Goal: Task Accomplishment & Management: Manage account settings

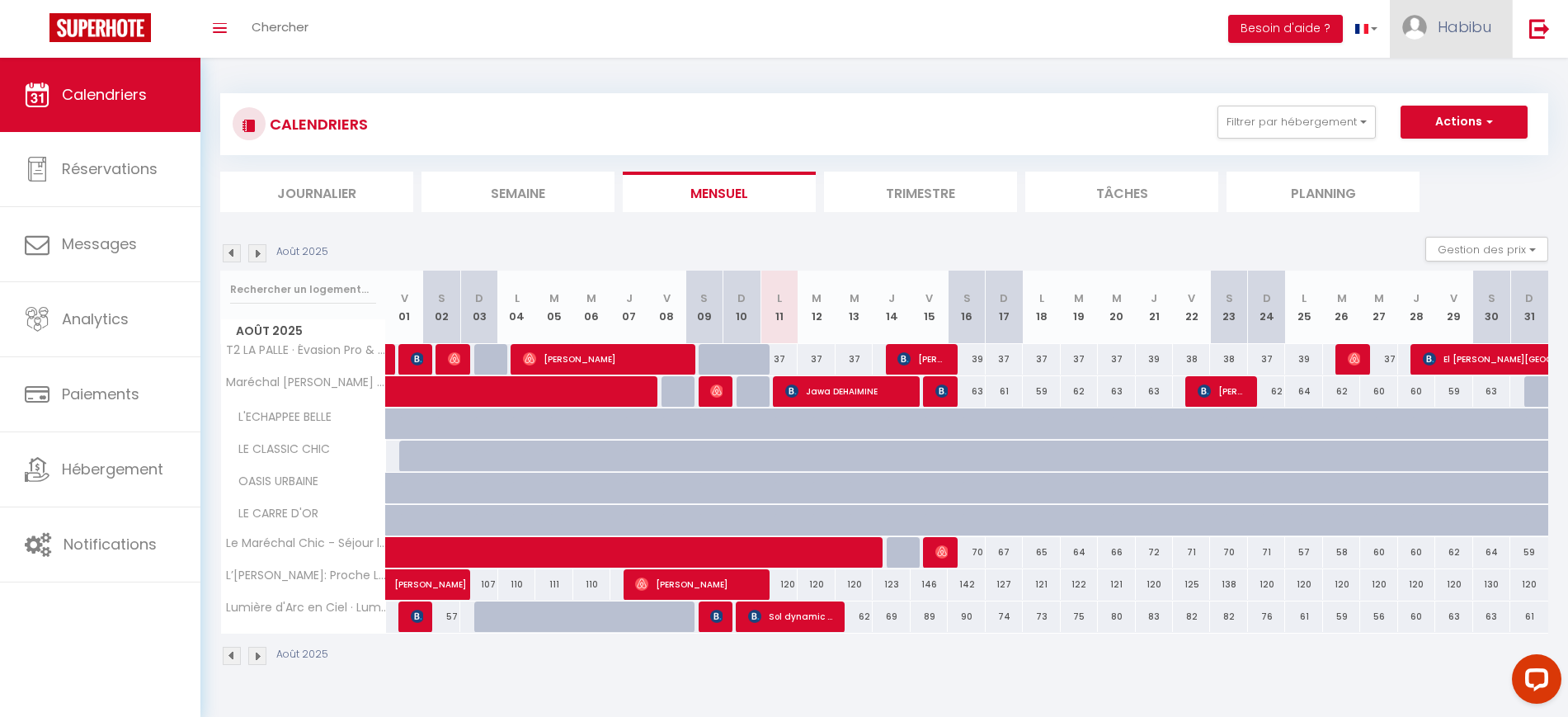
click at [1459, 38] on link "Habibu" at bounding box center [1451, 29] width 122 height 58
click at [1448, 80] on link "Paramètres" at bounding box center [1446, 82] width 122 height 28
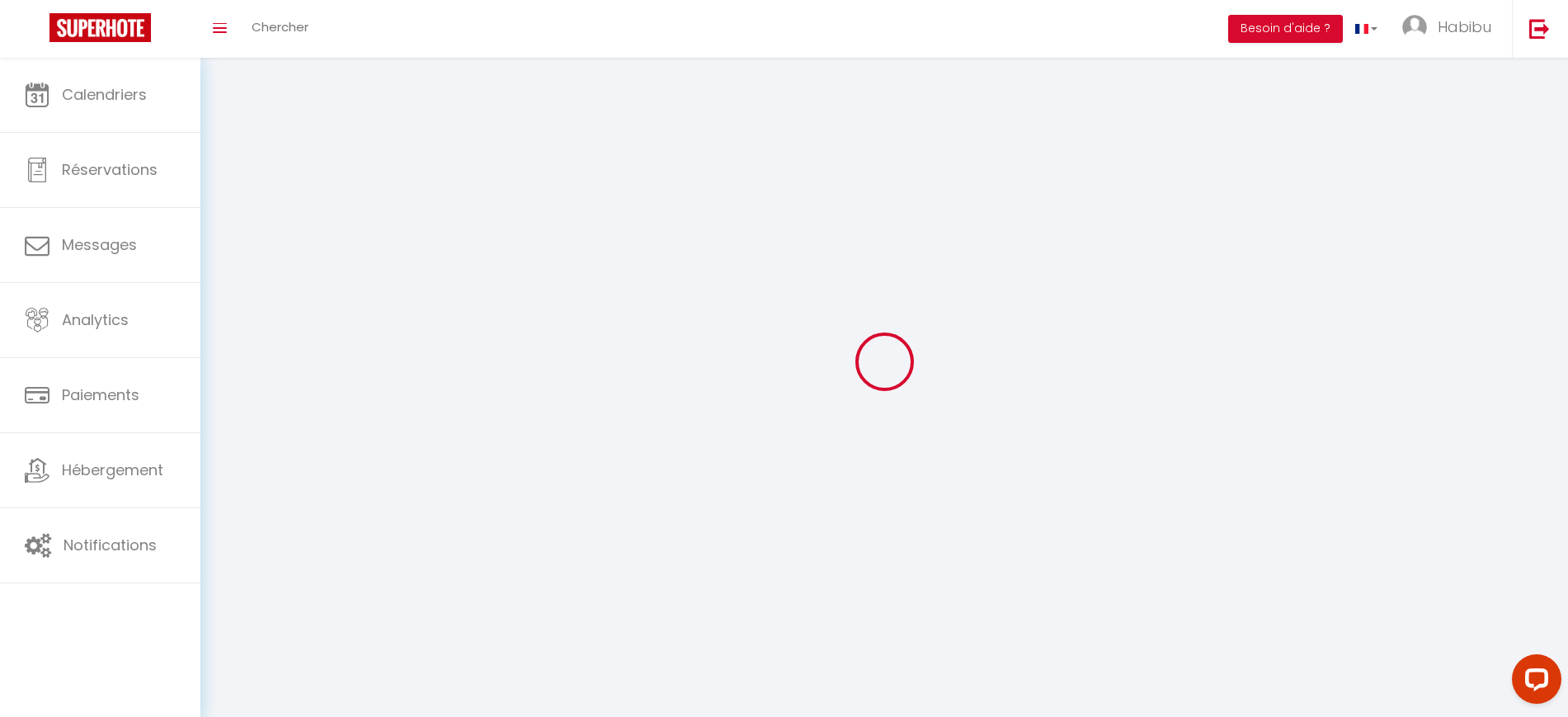
type input "TaPccrDqmEoJxIcMurdXoiNOq"
type input "hvAiQt01PMU1XjtlUhDO2QOxj"
type input "[URL][DOMAIN_NAME]"
select select "fr"
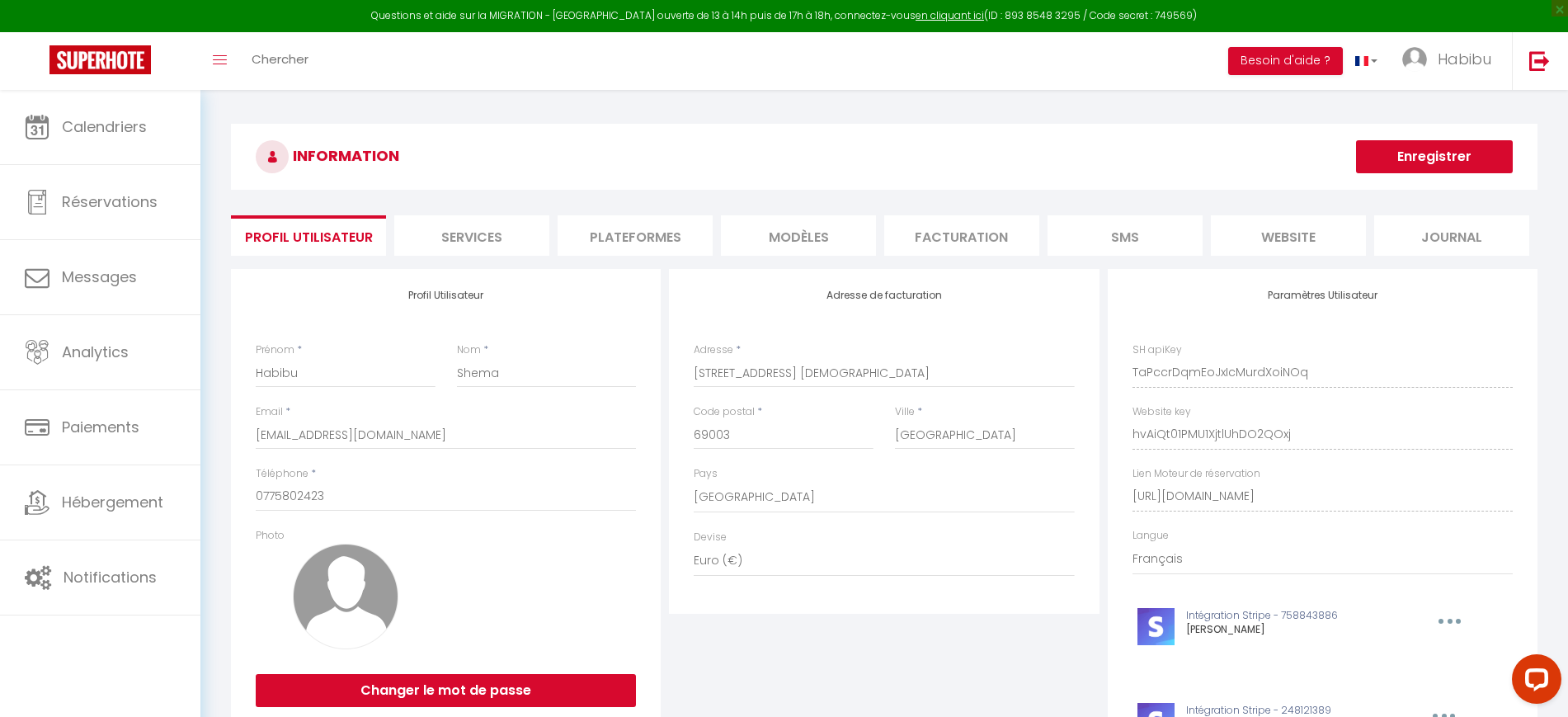
click at [621, 232] on li "Plateformes" at bounding box center [634, 235] width 155 height 40
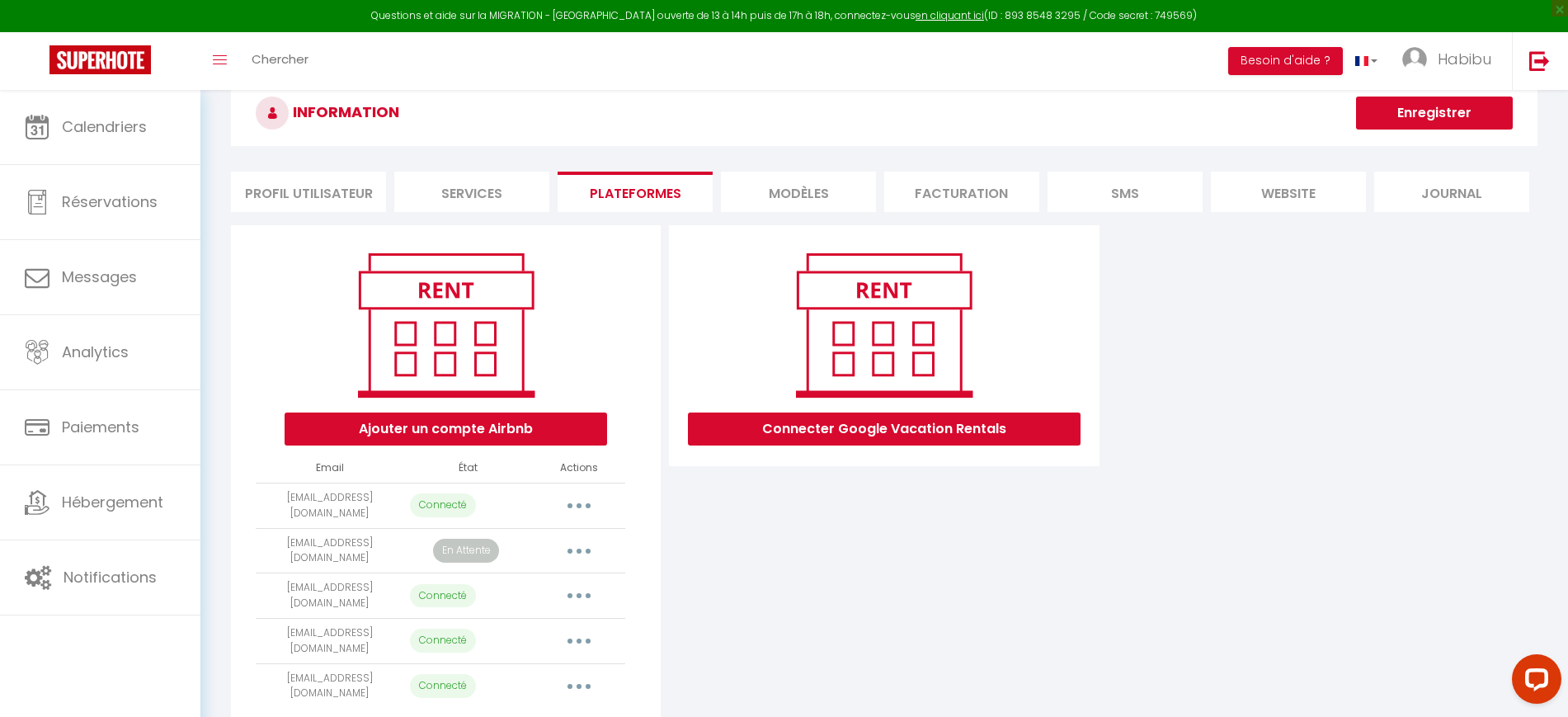
scroll to position [104, 0]
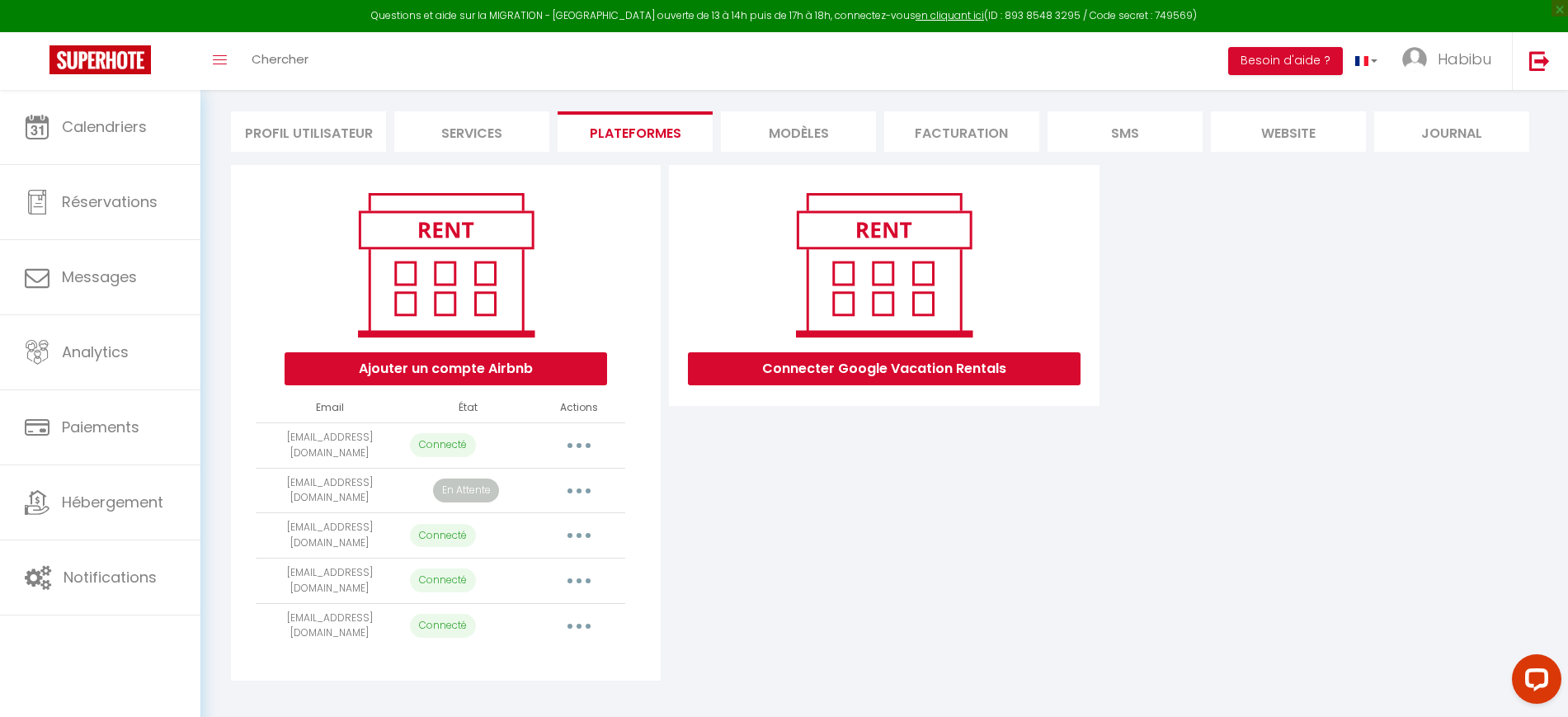
click at [580, 623] on icon "button" at bounding box center [579, 625] width 5 height 5
click at [556, 660] on link "Importer les appartements" at bounding box center [506, 663] width 182 height 28
select select "66961"
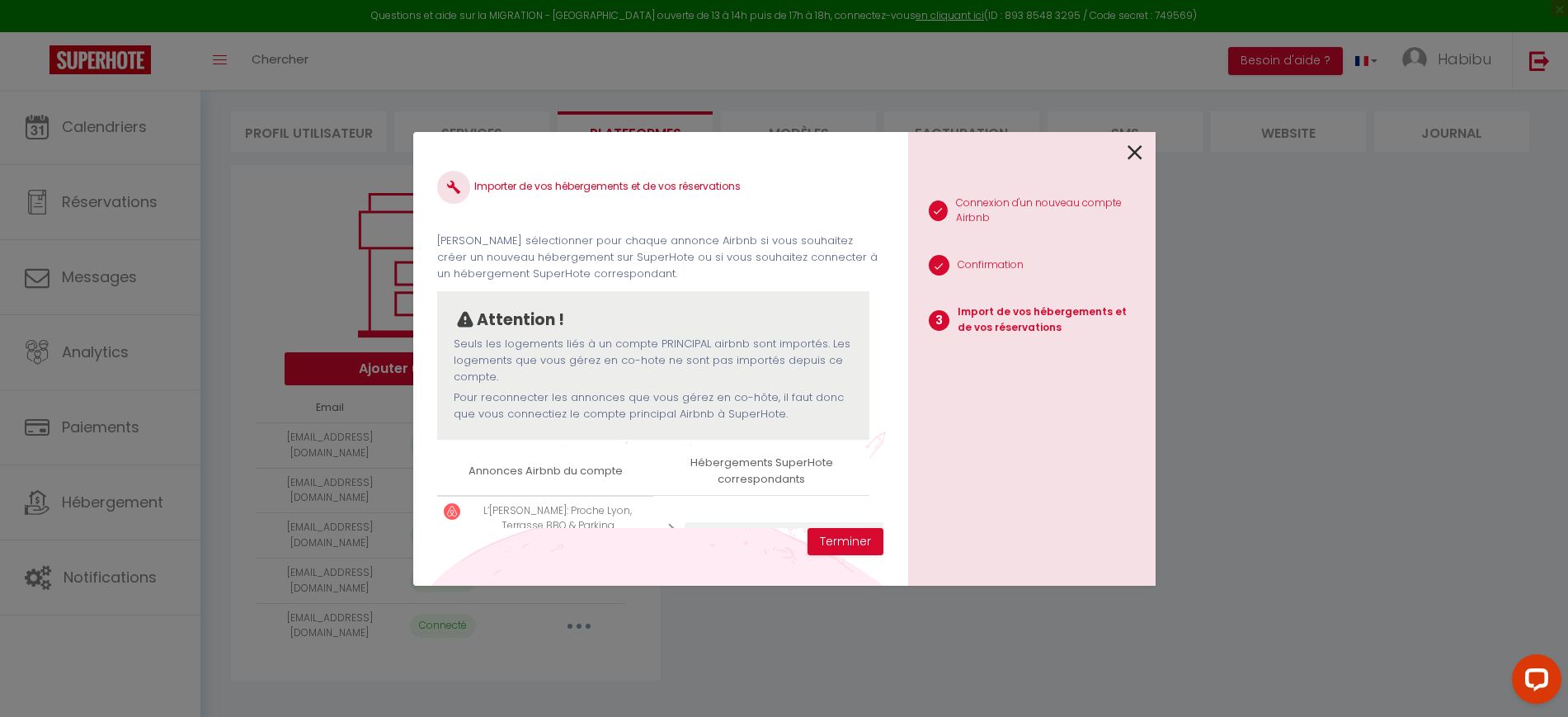
scroll to position [80, 0]
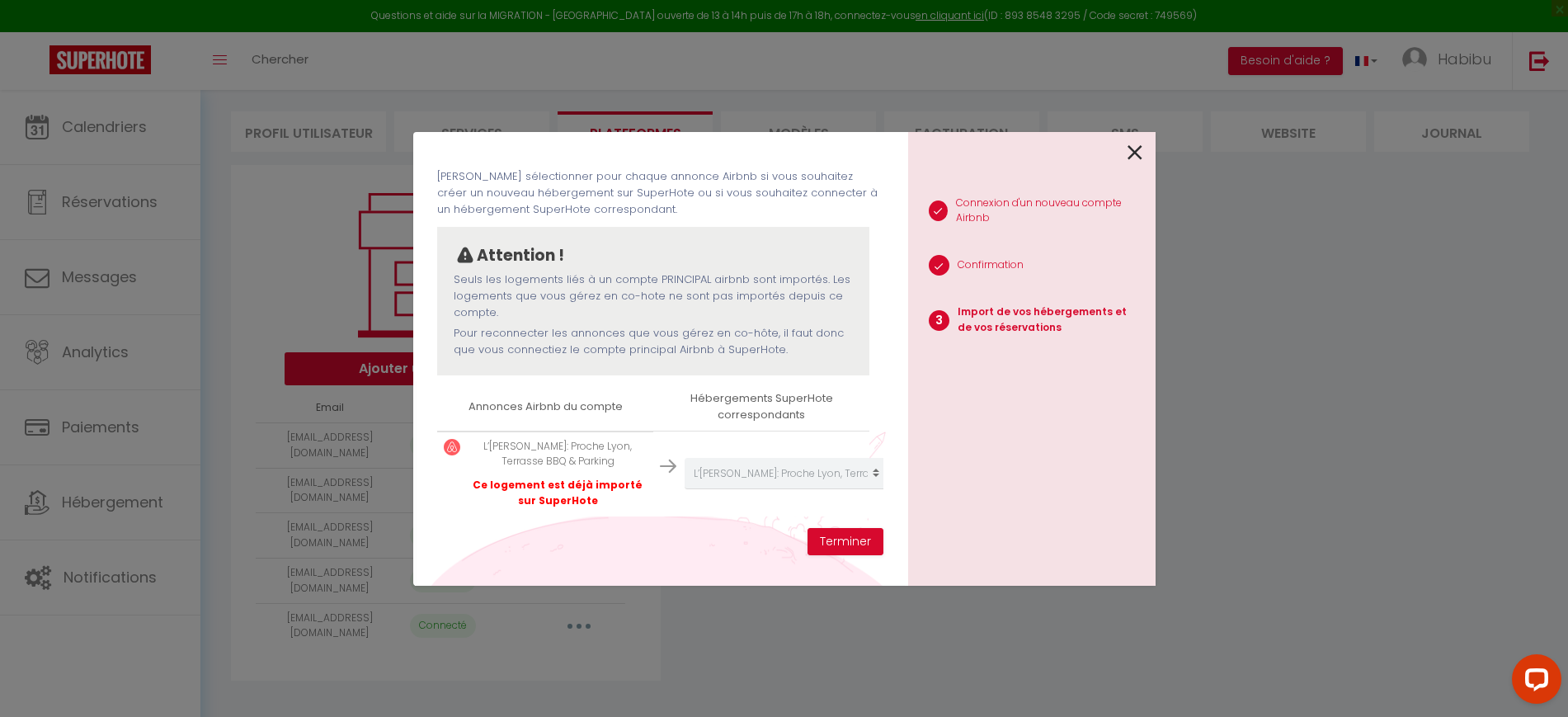
click at [1132, 157] on icon at bounding box center [1134, 152] width 15 height 25
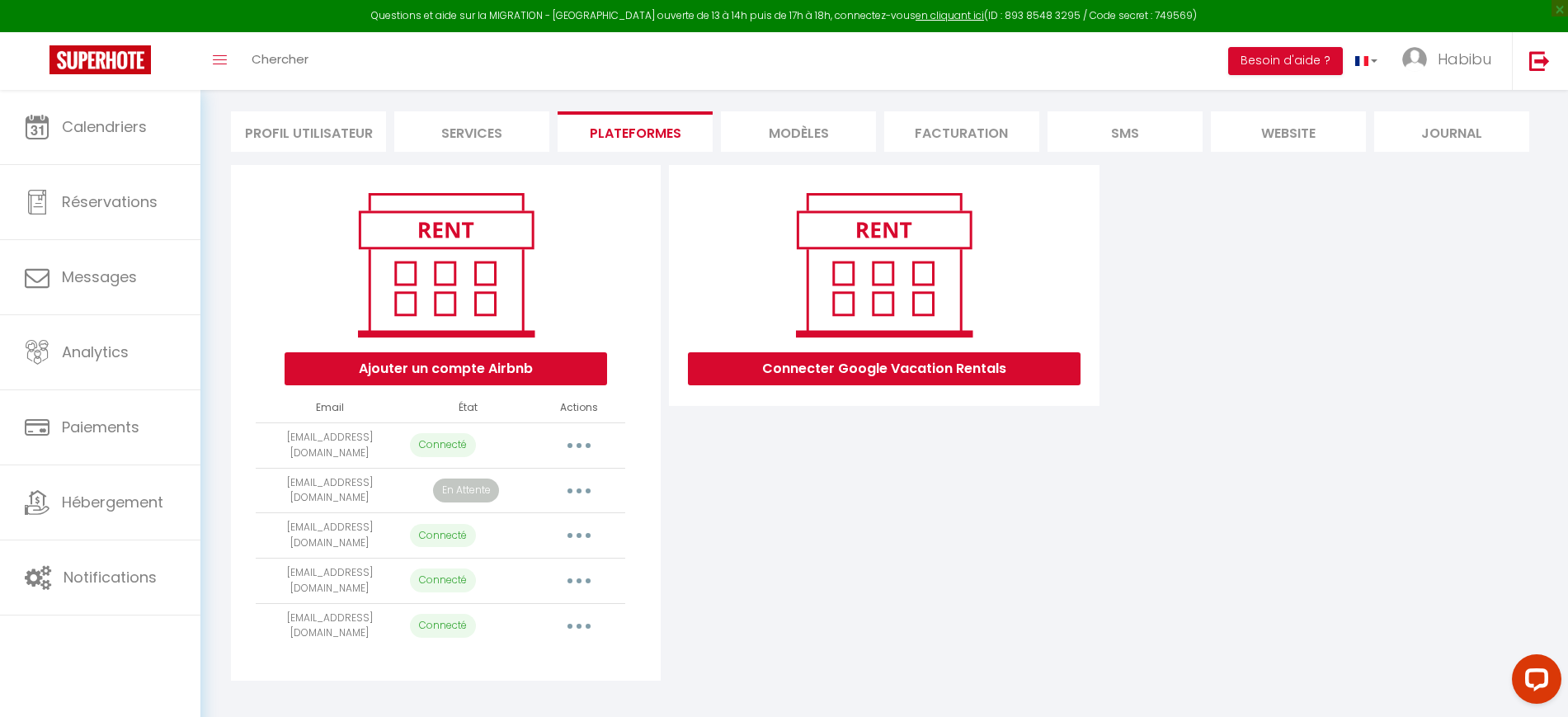
click at [591, 574] on button "button" at bounding box center [579, 580] width 46 height 27
click at [555, 614] on link "Importer les appartements" at bounding box center [506, 618] width 182 height 28
select select "40338"
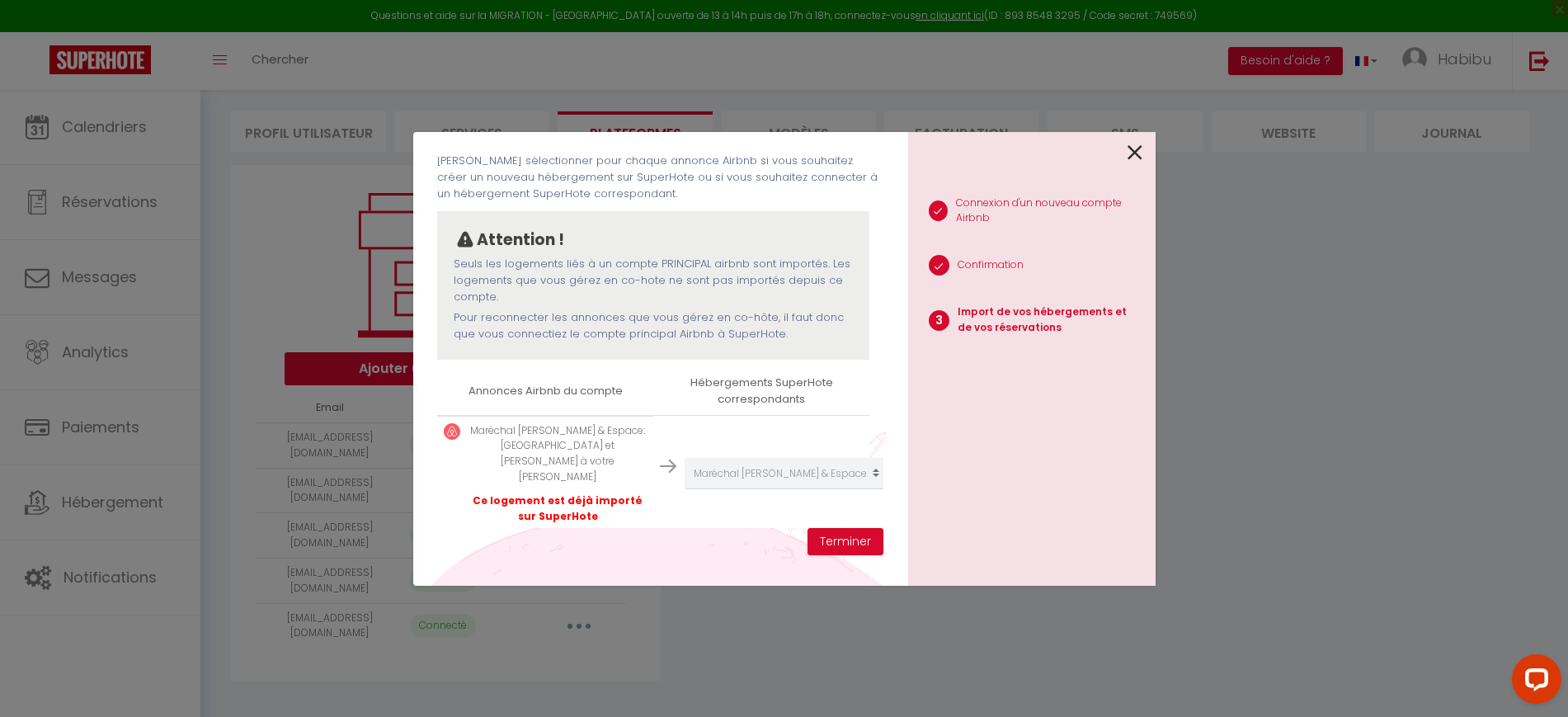
click at [1129, 155] on icon at bounding box center [1134, 152] width 15 height 25
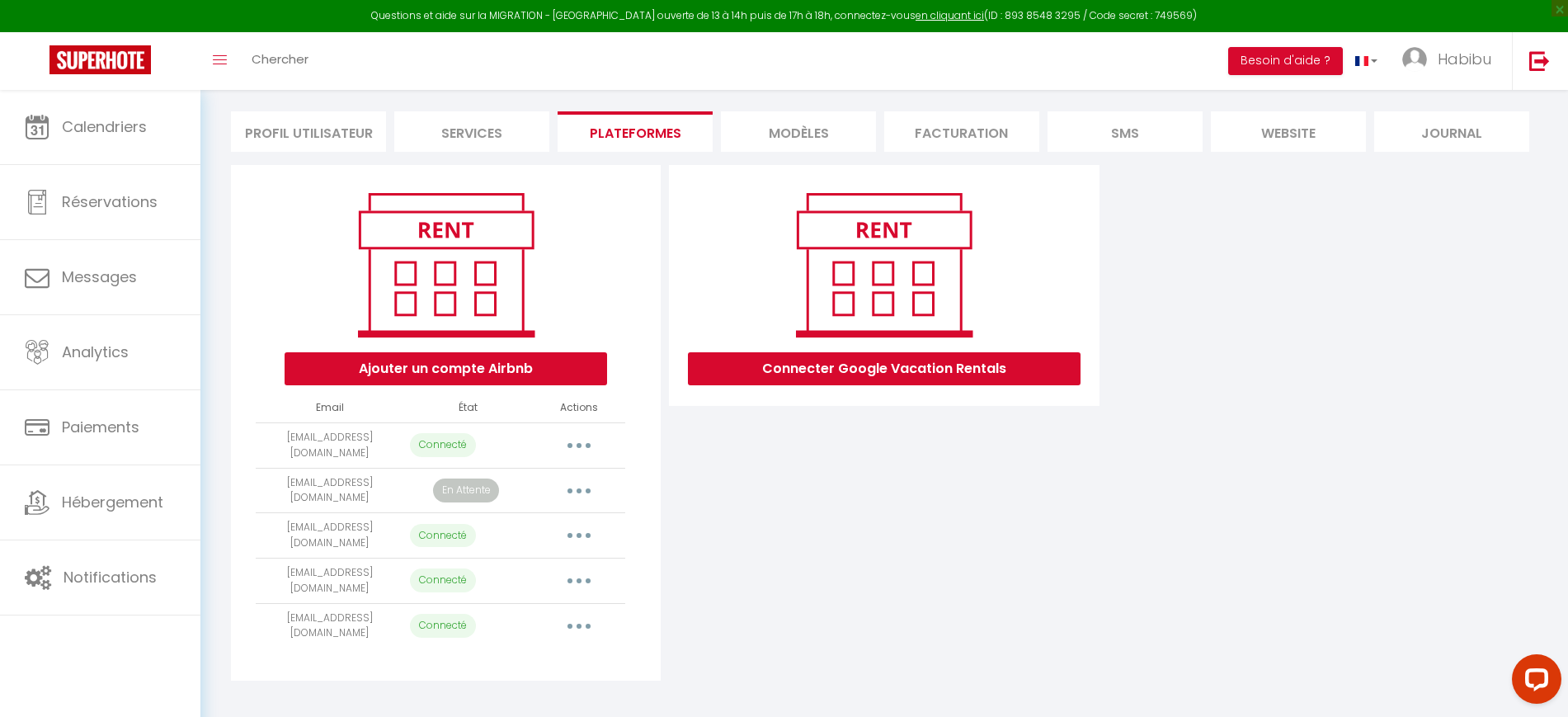
click at [582, 529] on button "button" at bounding box center [579, 535] width 46 height 27
click at [563, 574] on link "Importer les appartements" at bounding box center [506, 573] width 182 height 28
select select "62720"
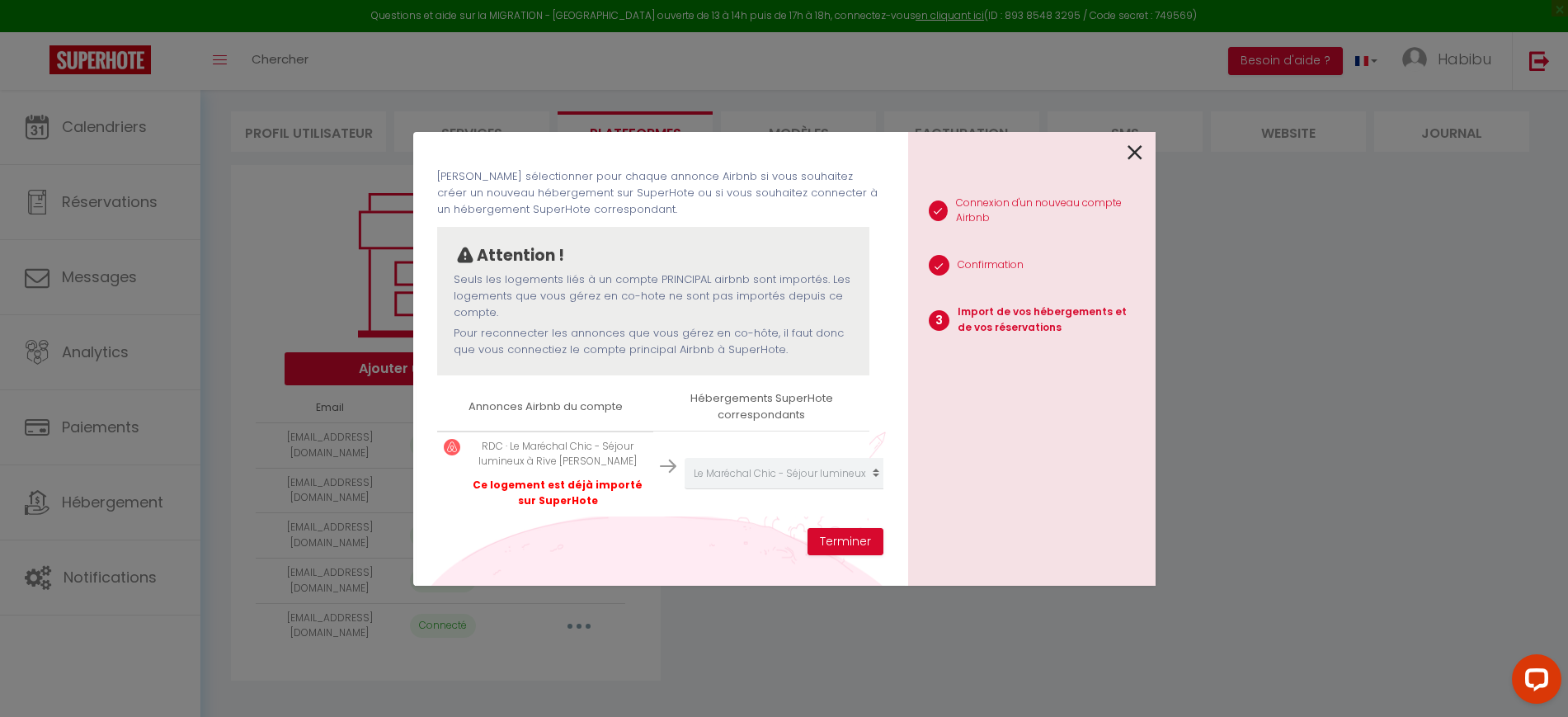
click at [1141, 154] on icon at bounding box center [1134, 152] width 15 height 25
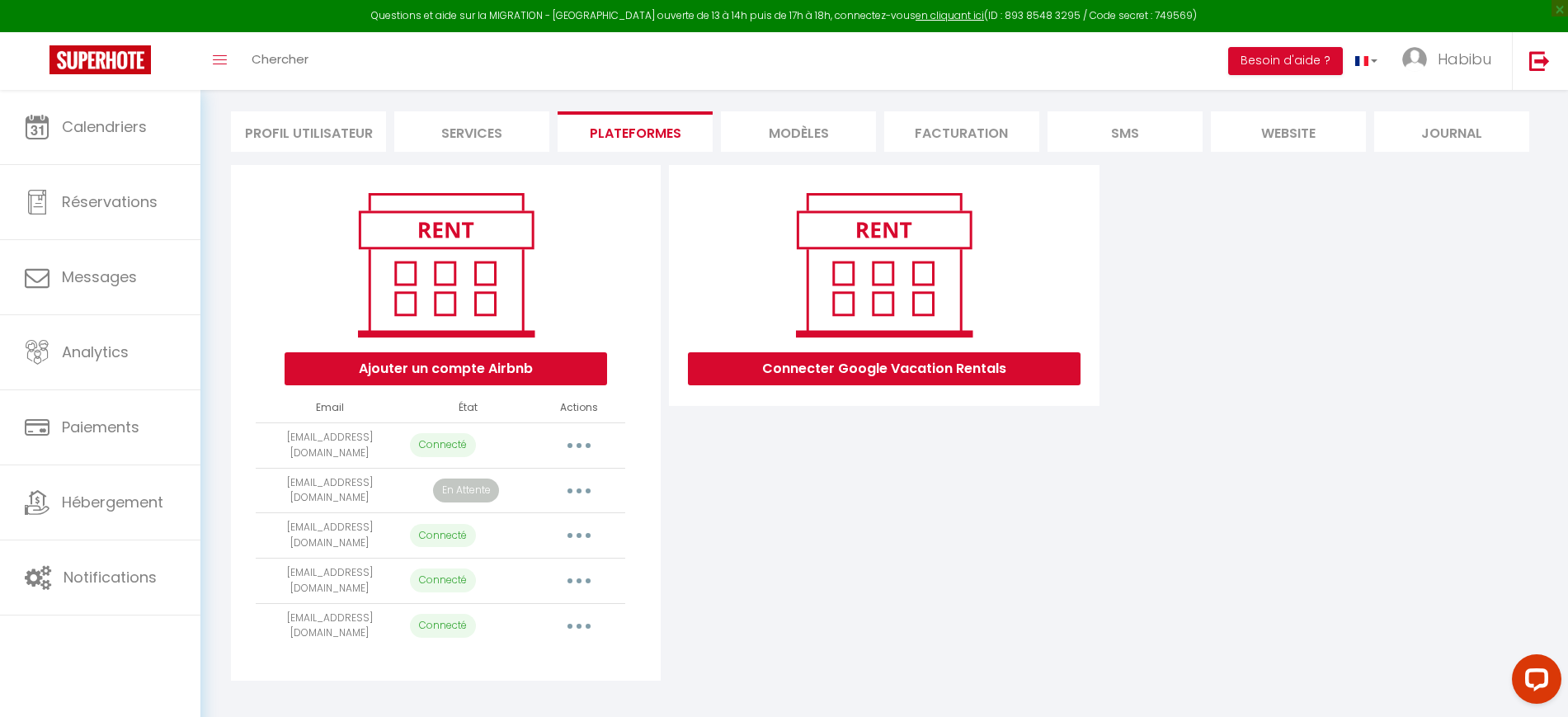
click at [586, 440] on button "button" at bounding box center [579, 445] width 46 height 27
click at [565, 485] on link "Importer les appartements" at bounding box center [506, 482] width 182 height 28
select select "70117"
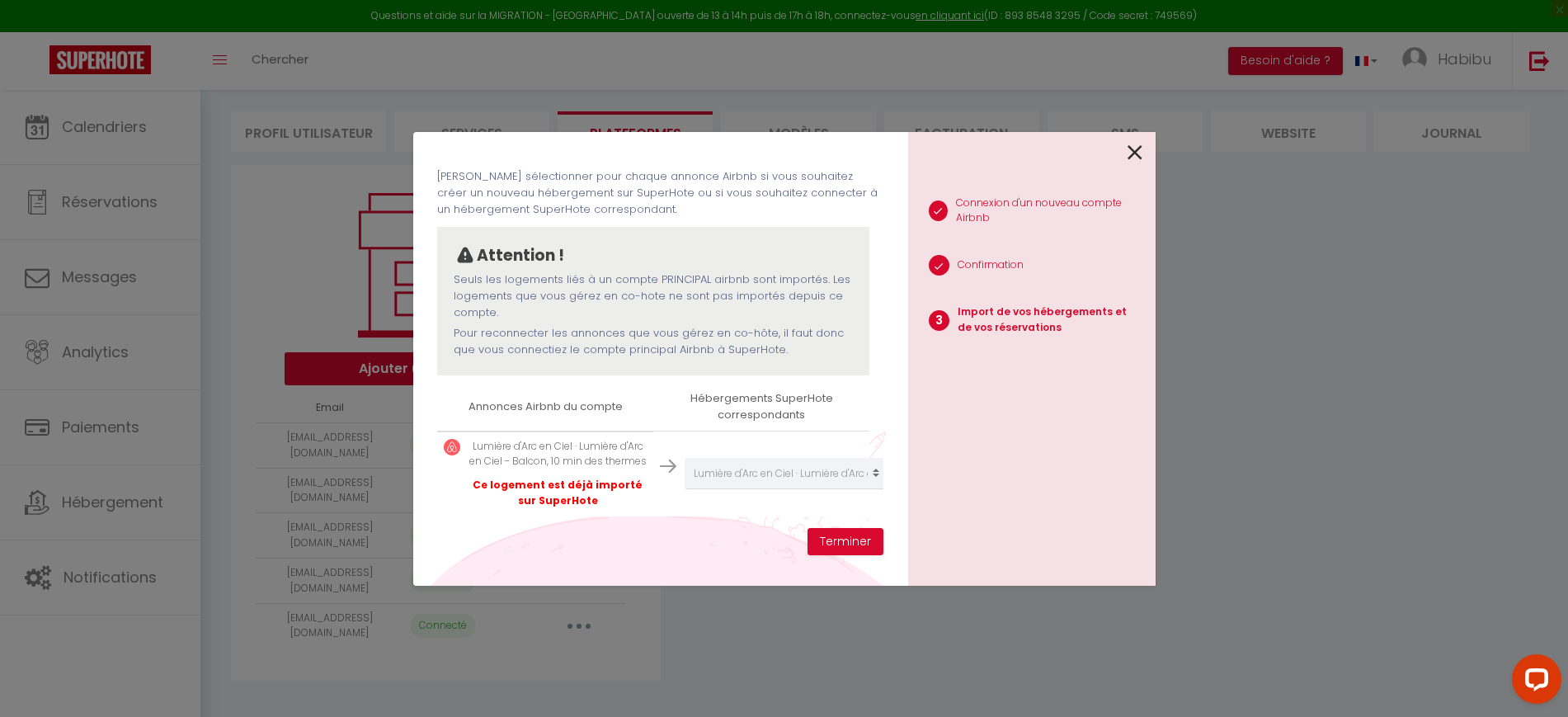
scroll to position [96, 0]
click at [1134, 158] on icon at bounding box center [1134, 152] width 15 height 25
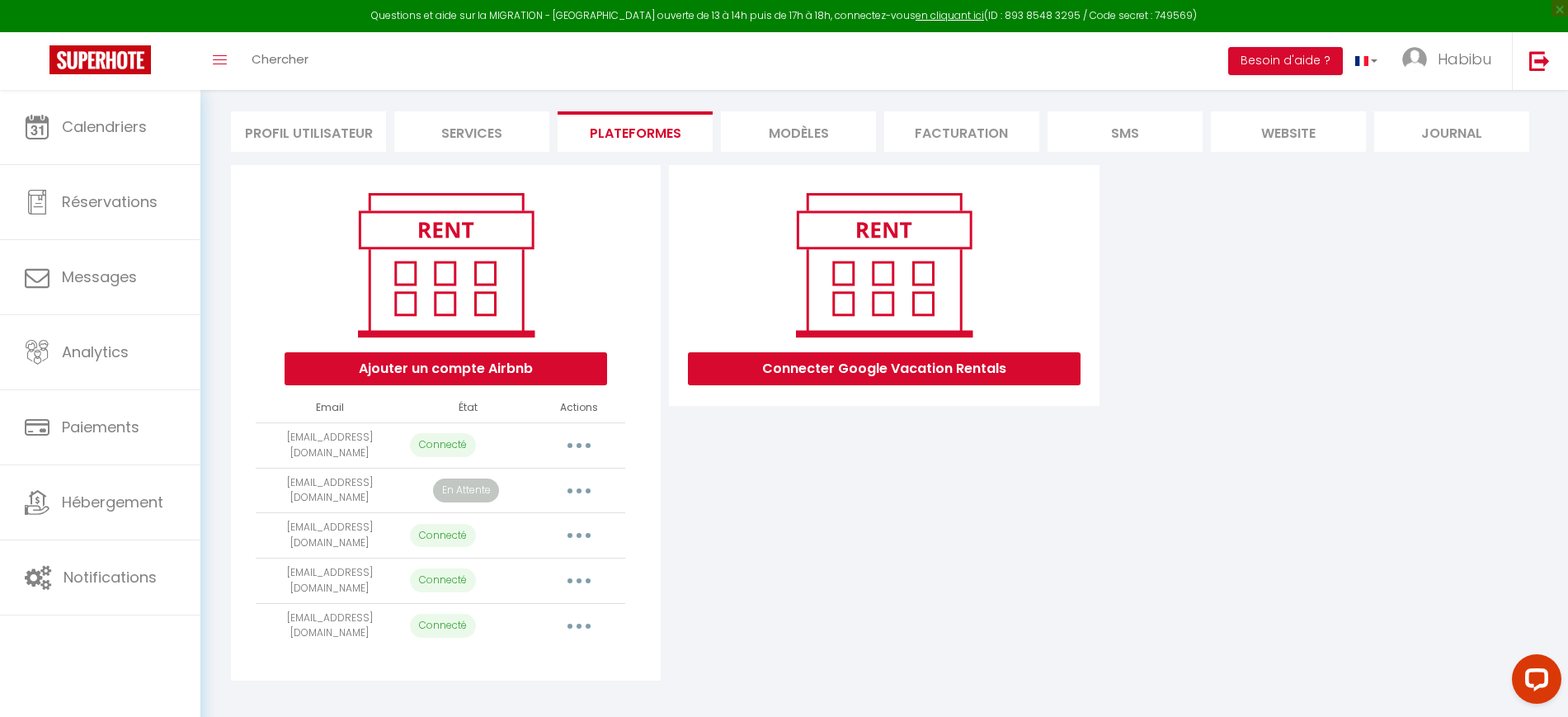
drag, startPoint x: 250, startPoint y: 479, endPoint x: 381, endPoint y: 481, distance: 131.0
click at [381, 481] on div "Ajouter un compte Airbnb Email État Actions [EMAIL_ADDRESS][DOMAIN_NAME] Connec…" at bounding box center [446, 422] width 430 height 516
click at [386, 482] on td "[EMAIL_ADDRESS][DOMAIN_NAME]" at bounding box center [329, 490] width 148 height 45
drag, startPoint x: 389, startPoint y: 488, endPoint x: 264, endPoint y: 485, distance: 125.0
click at [264, 485] on td "[EMAIL_ADDRESS][DOMAIN_NAME]" at bounding box center [329, 490] width 148 height 45
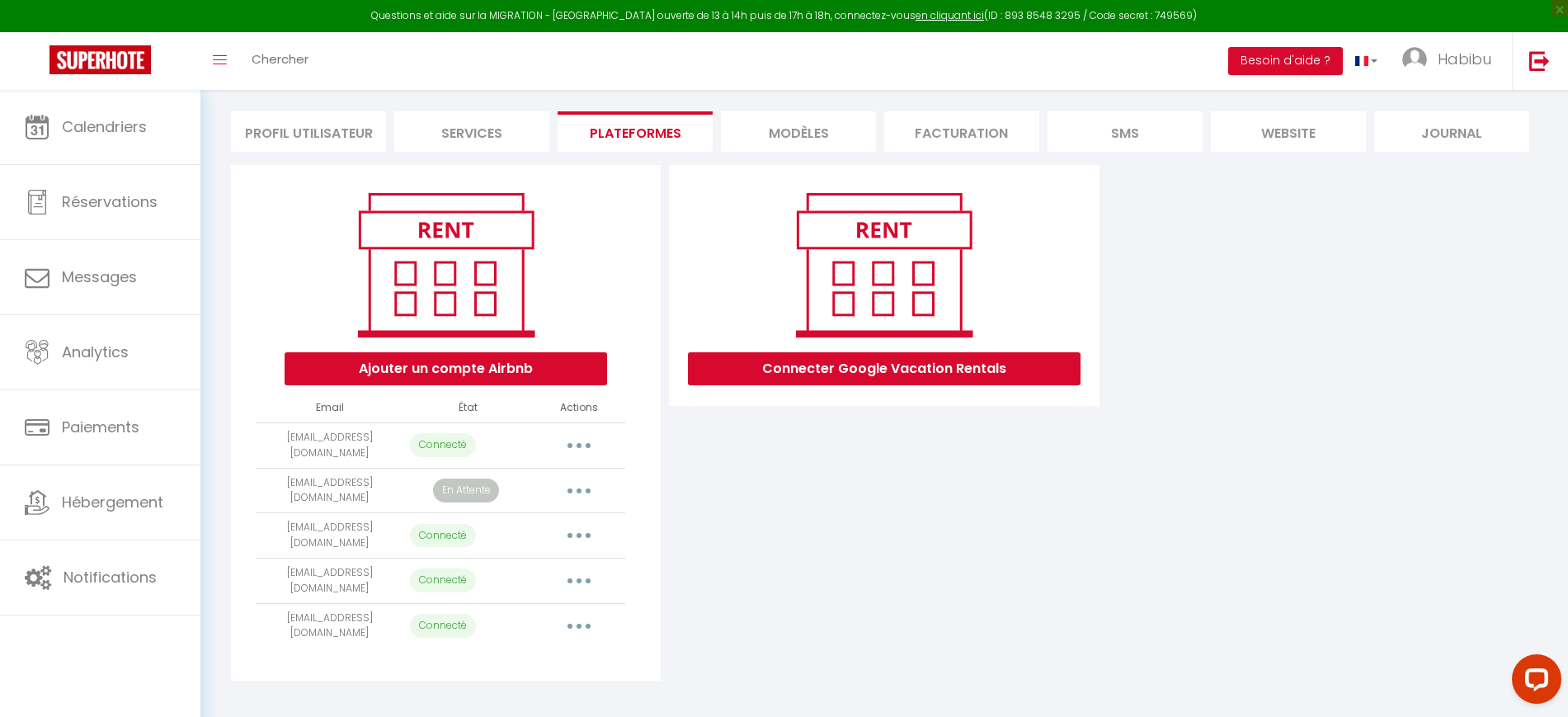
copy td "[EMAIL_ADDRESS][DOMAIN_NAME]"
click at [1529, 61] on link at bounding box center [1538, 61] width 54 height 58
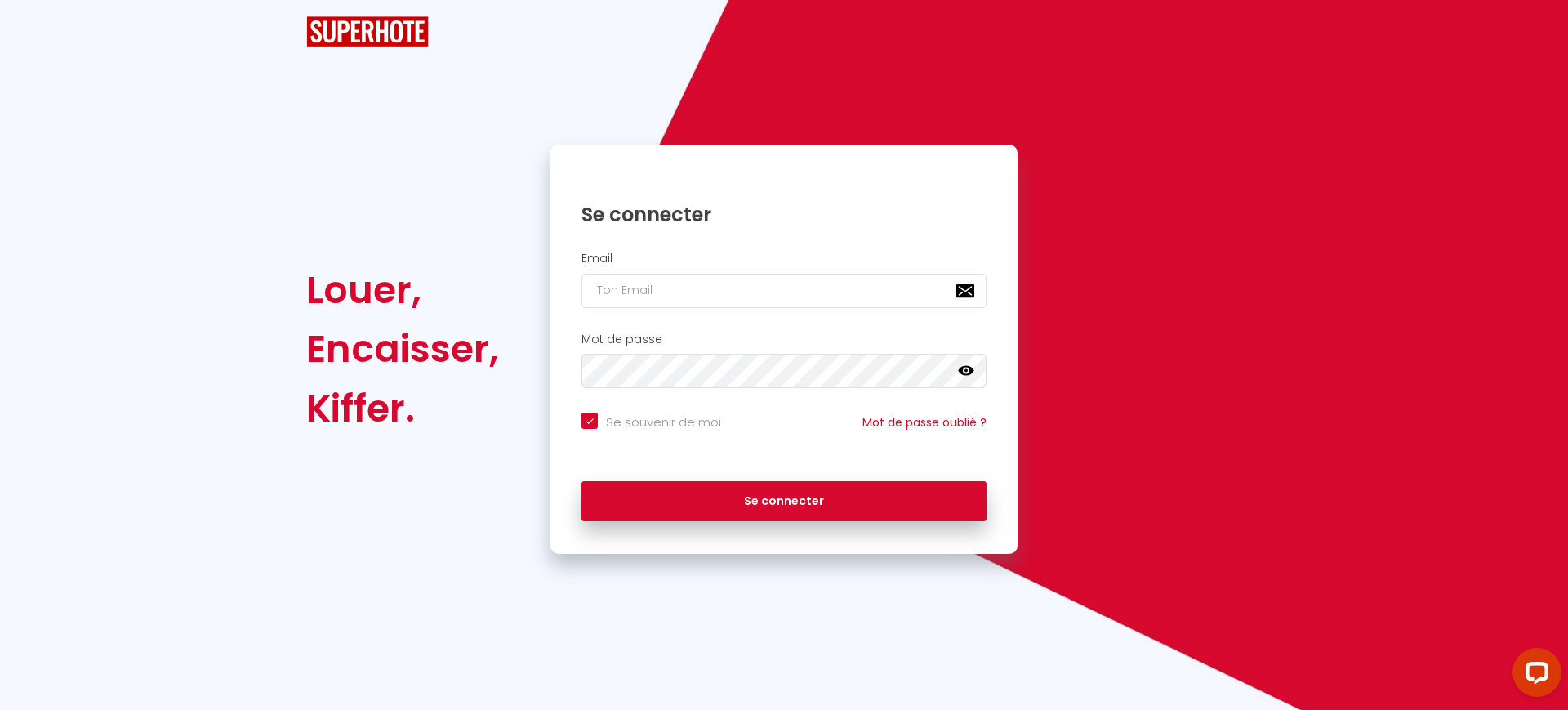
checkbox input "true"
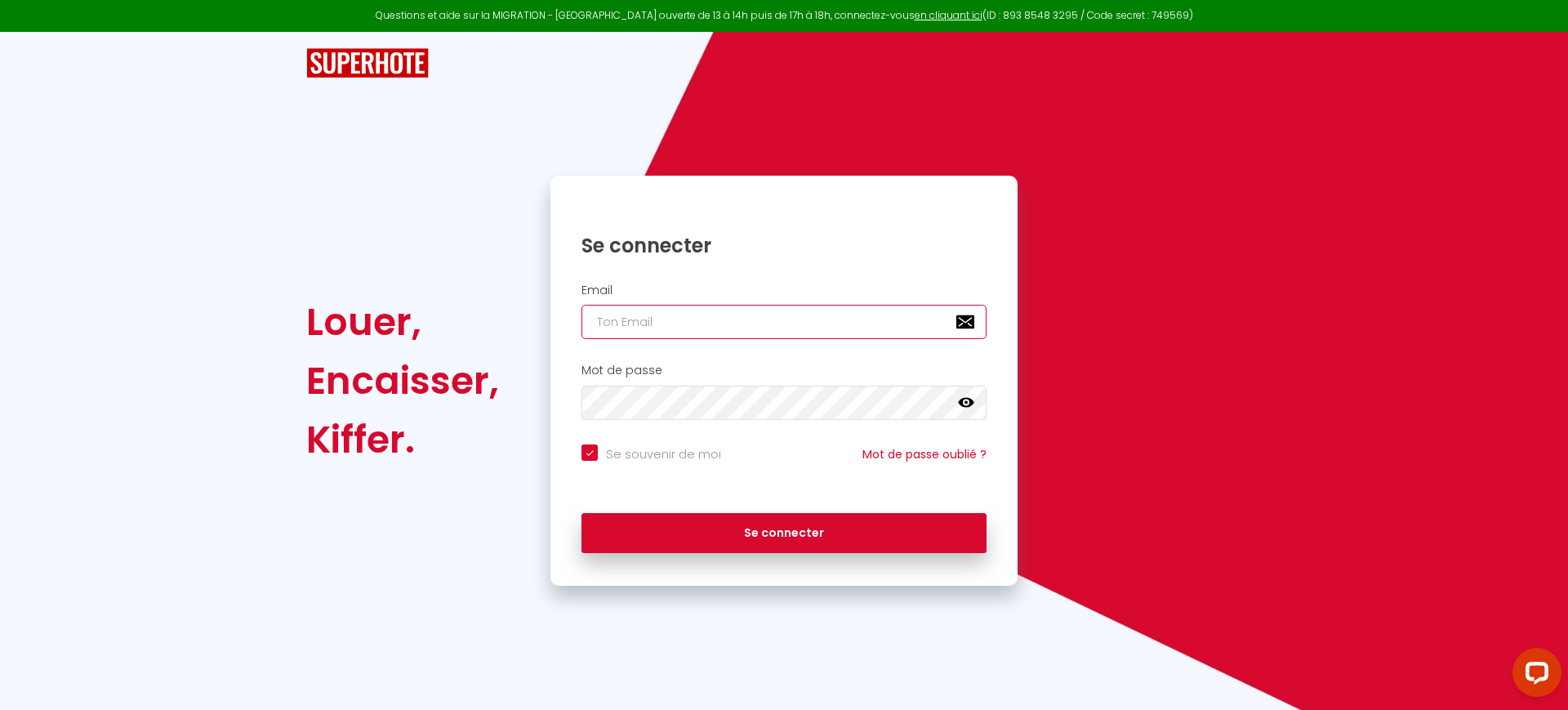
click at [670, 328] on input "email" at bounding box center [783, 321] width 405 height 34
paste input "[EMAIL_ADDRESS][DOMAIN_NAME]"
type input "[EMAIL_ADDRESS][DOMAIN_NAME]"
checkbox input "true"
type input "[EMAIL_ADDRESS][DOMAIN_NAME]"
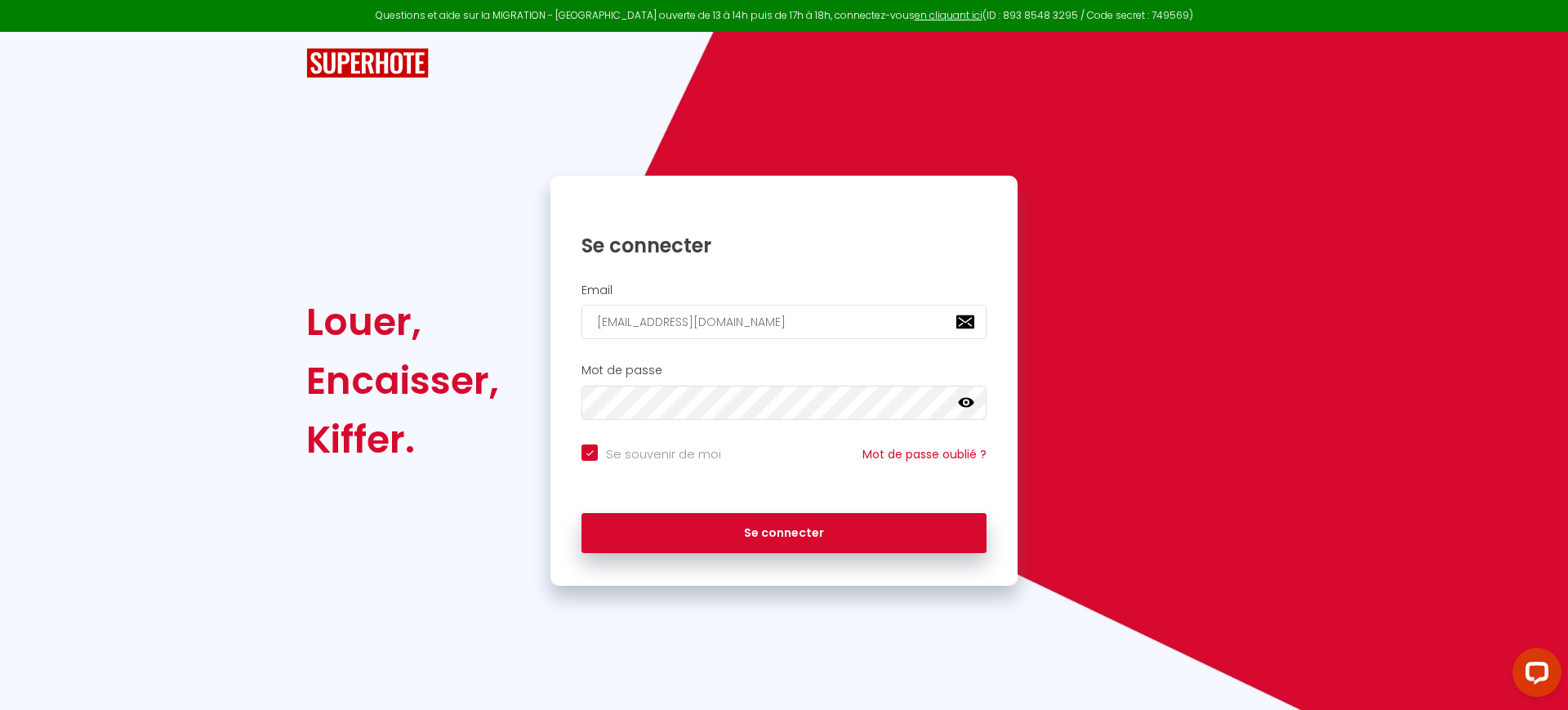
click at [622, 448] on input "Se souvenir de moi" at bounding box center [650, 452] width 140 height 17
checkbox input "false"
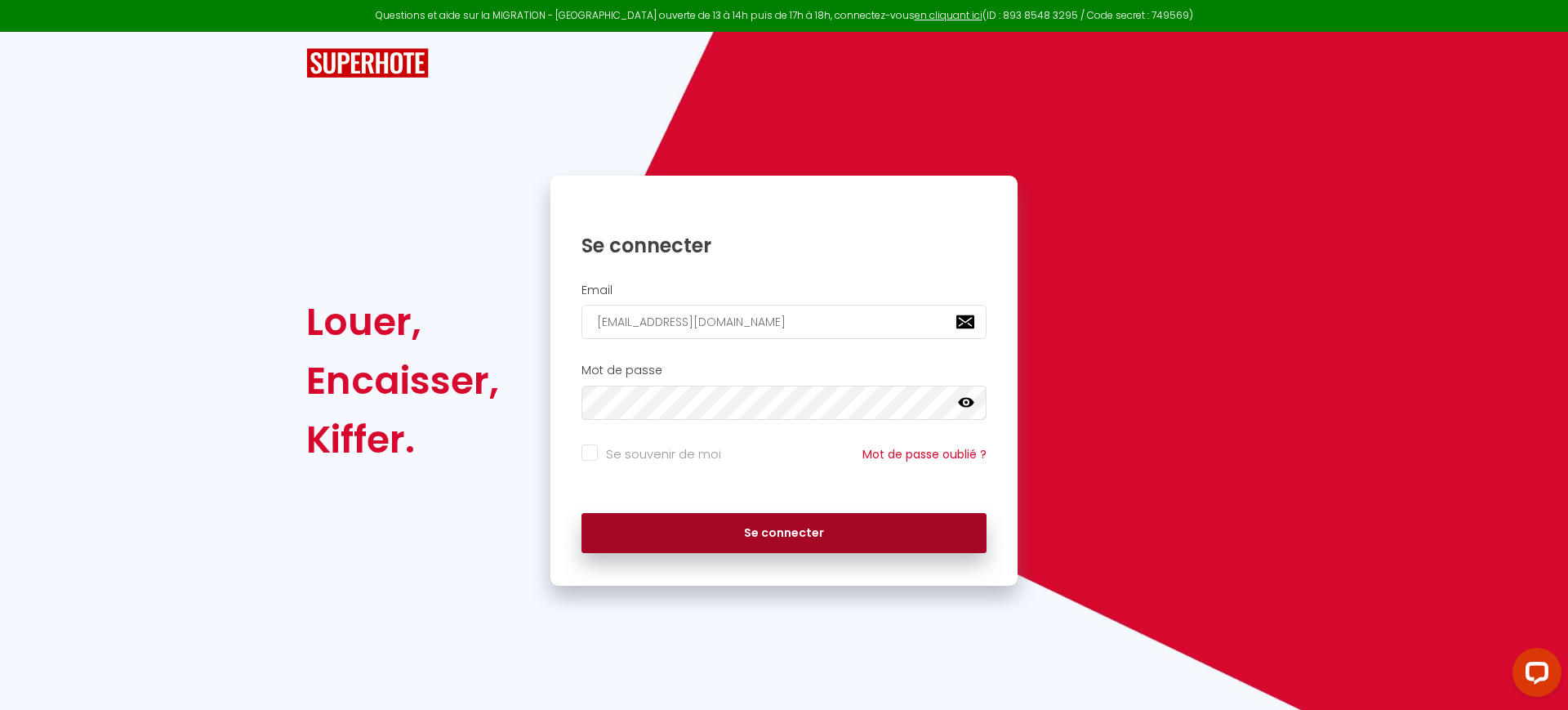
click at [678, 524] on button "Se connecter" at bounding box center [783, 533] width 405 height 41
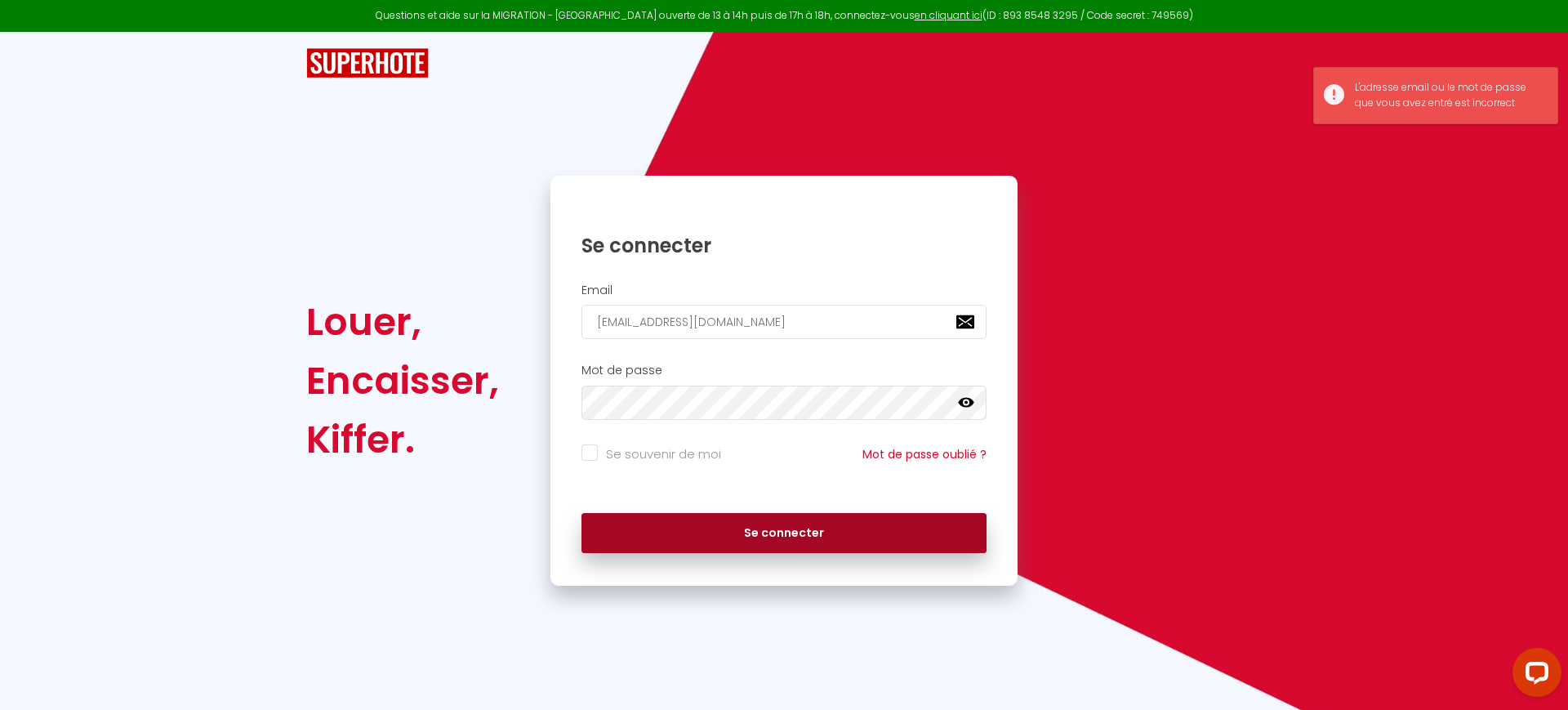
click at [689, 543] on button "Se connecter" at bounding box center [783, 533] width 405 height 41
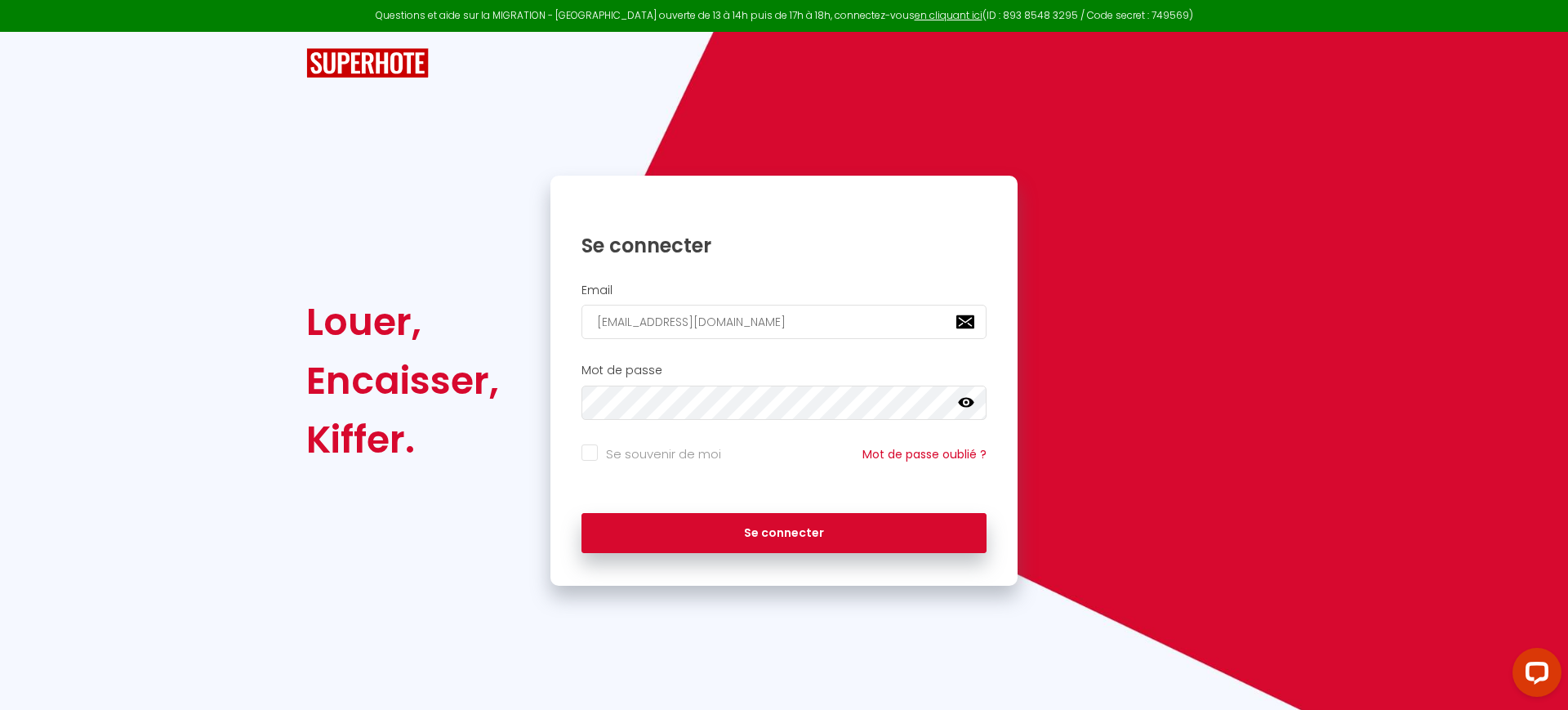
click at [852, 340] on div "Email [EMAIL_ADDRESS][DOMAIN_NAME]" at bounding box center [784, 315] width 467 height 81
click at [861, 323] on input "[EMAIL_ADDRESS][DOMAIN_NAME]" at bounding box center [783, 321] width 405 height 34
paste input "JIFEZFUxPgz1TTc9yERT8MxXlAkZ"
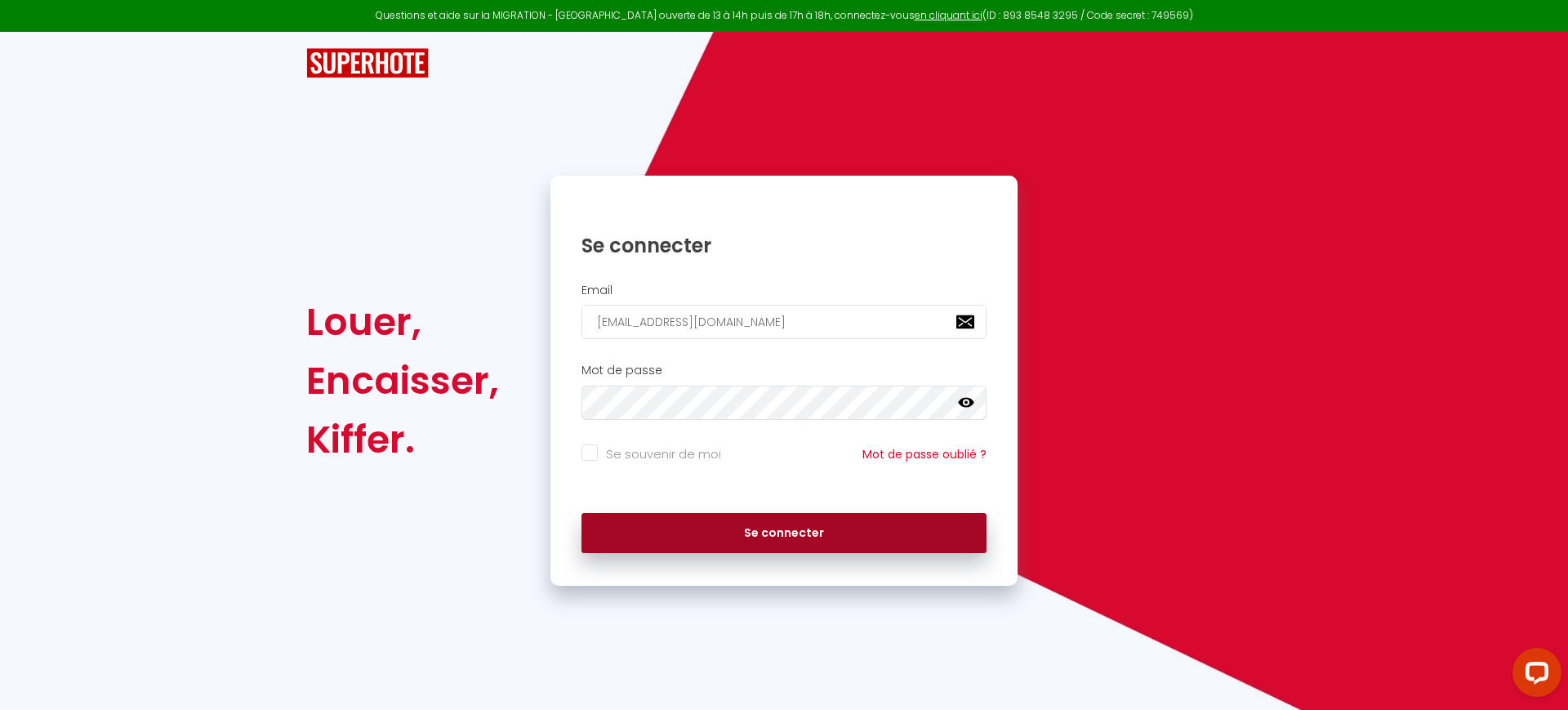
click at [797, 524] on button "Se connecter" at bounding box center [783, 533] width 405 height 41
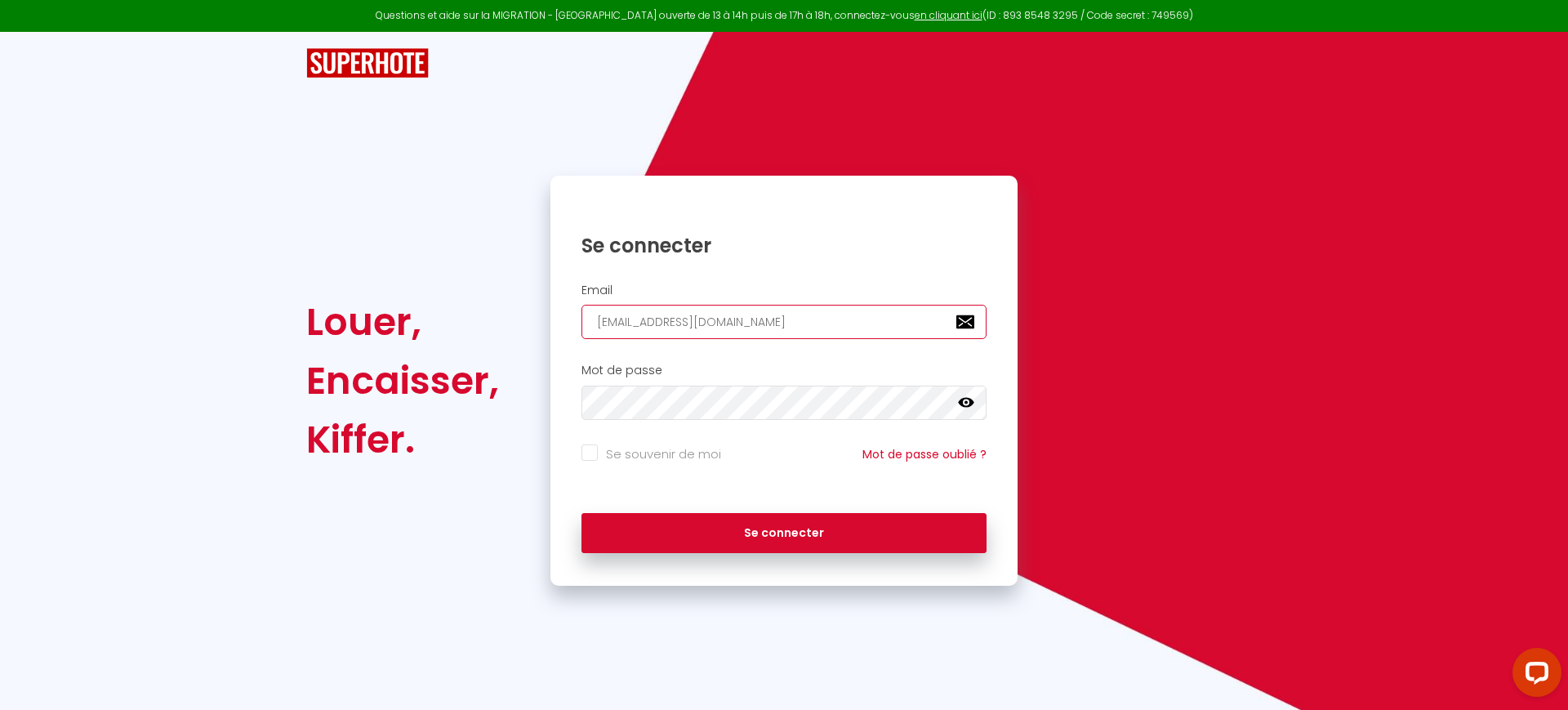
click at [724, 325] on input "[EMAIL_ADDRESS][DOMAIN_NAME]" at bounding box center [783, 321] width 405 height 34
paste input "ppartsitting@g"
type input "[EMAIL_ADDRESS][DOMAIN_NAME]"
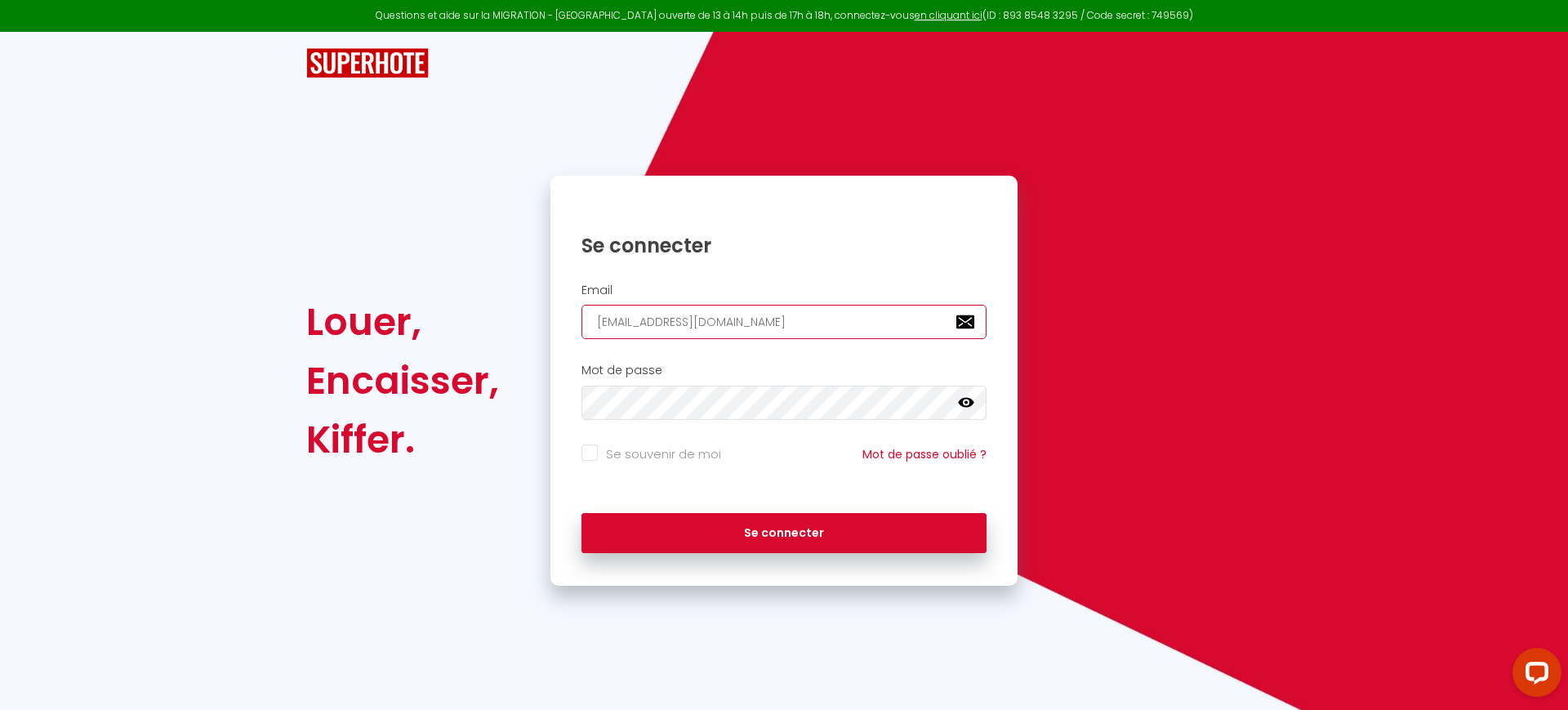
click at [581, 513] on button "Se connecter" at bounding box center [783, 533] width 405 height 41
